Goal: Use online tool/utility

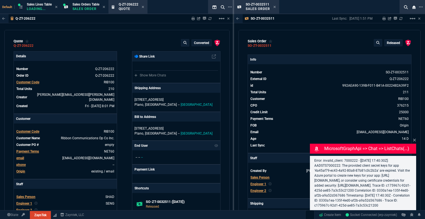
type input "35"
type input "695"
type input "48"
type input "429"
type input "82"
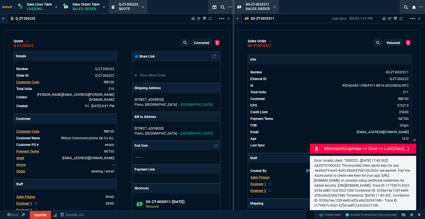
type input "46"
type input "96"
